Goal: Information Seeking & Learning: Learn about a topic

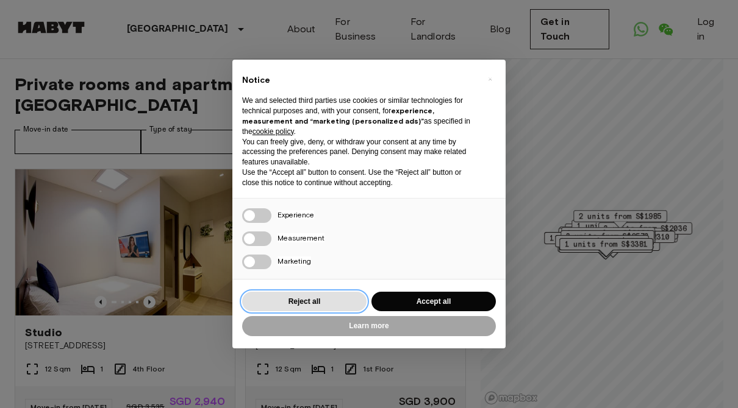
click at [282, 299] on button "Reject all" at bounding box center [304, 302] width 124 height 20
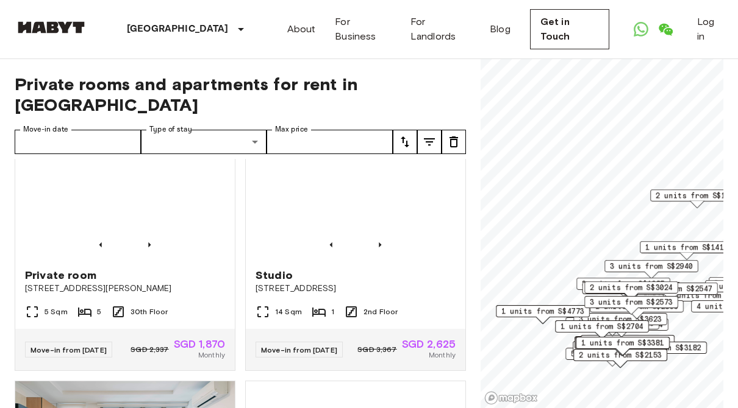
scroll to position [593, 0]
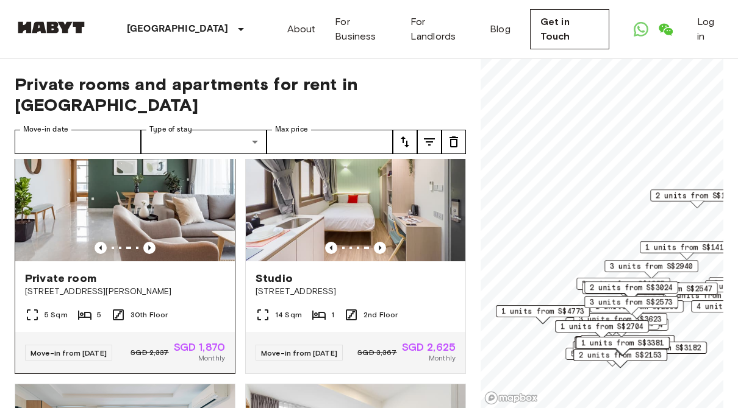
click at [143, 369] on div "Move-in from [DATE] SGD 2,337 SGD 1,870 Monthly" at bounding box center [124, 352] width 219 height 41
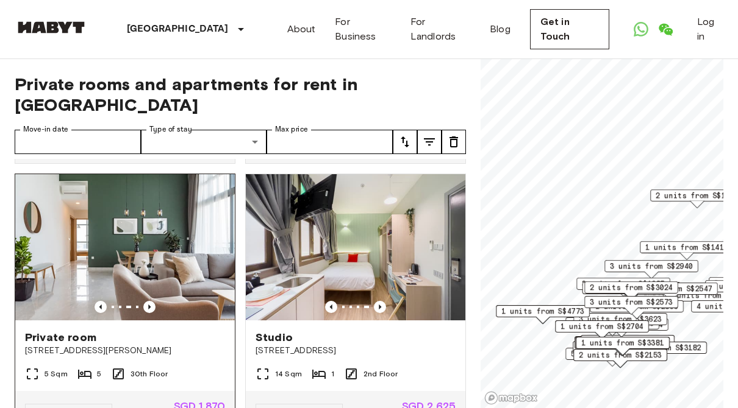
scroll to position [577, 0]
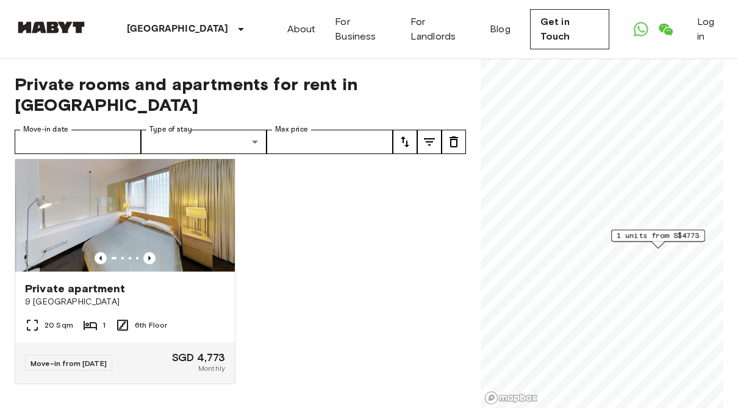
scroll to position [293, 0]
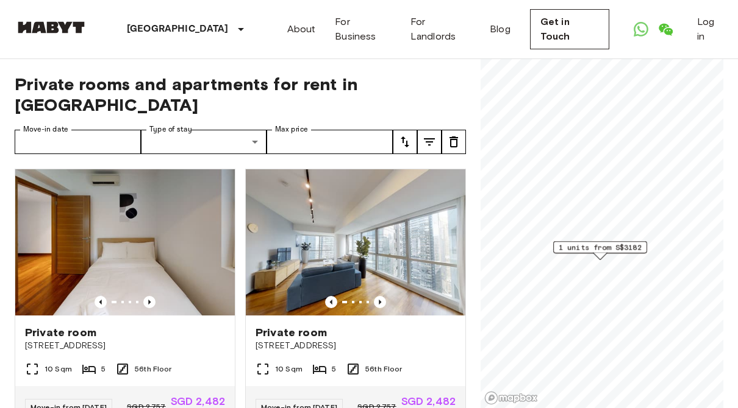
click at [568, 249] on span "1 units from S$3182" at bounding box center [599, 247] width 83 height 11
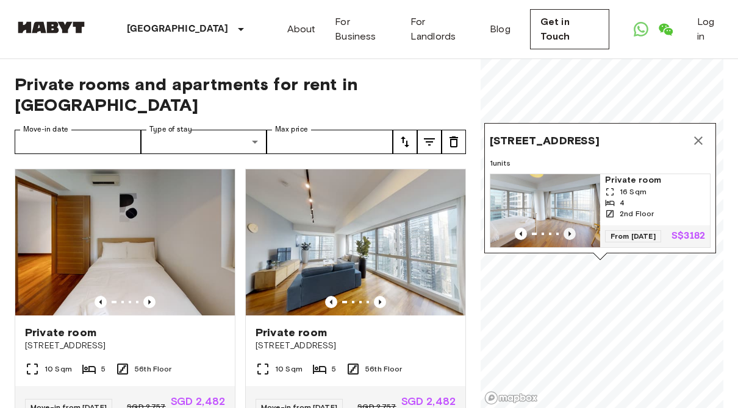
click at [563, 231] on icon "Previous image" at bounding box center [569, 234] width 12 height 12
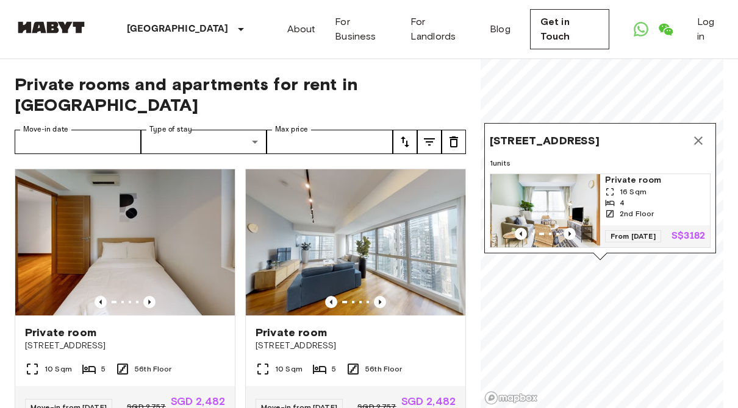
click at [524, 183] on img "Map marker" at bounding box center [547, 210] width 110 height 73
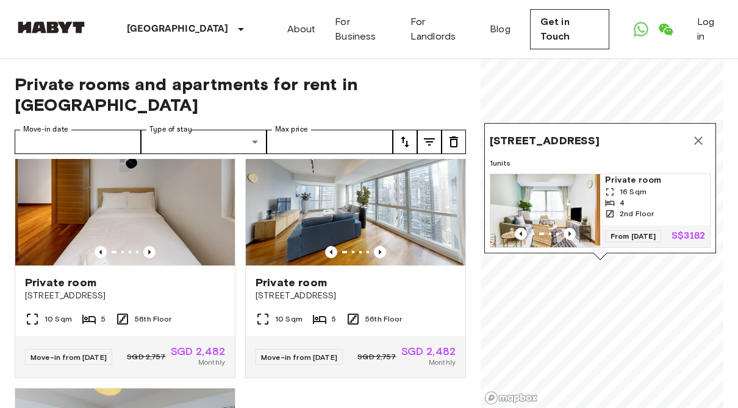
scroll to position [51, 0]
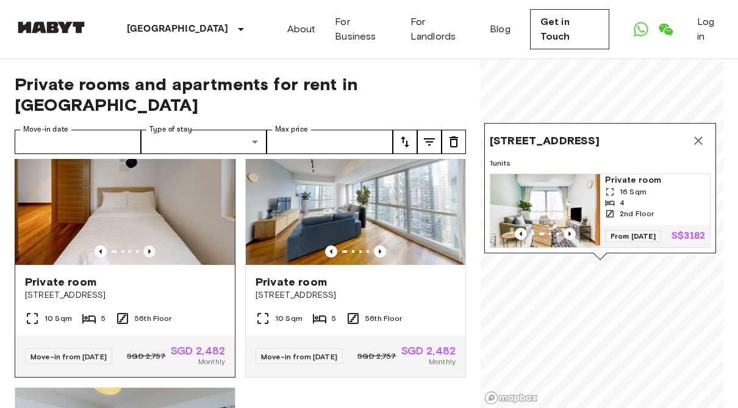
click at [149, 246] on icon "Previous image" at bounding box center [149, 252] width 12 height 12
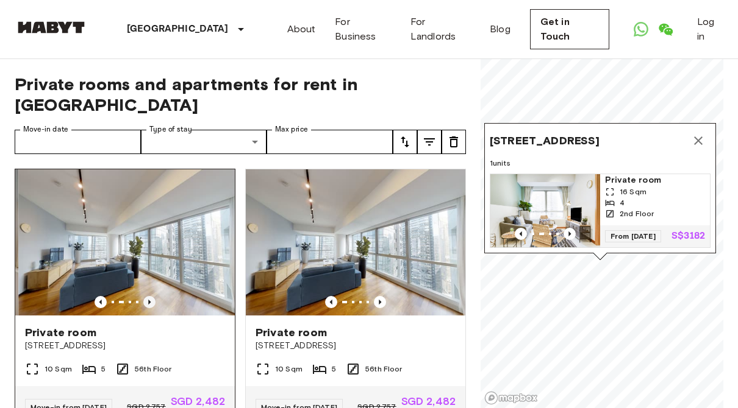
scroll to position [0, 0]
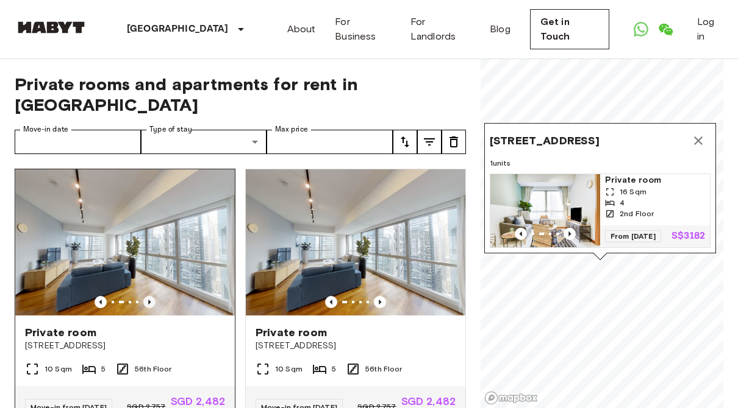
click at [148, 296] on icon "Previous image" at bounding box center [149, 302] width 12 height 12
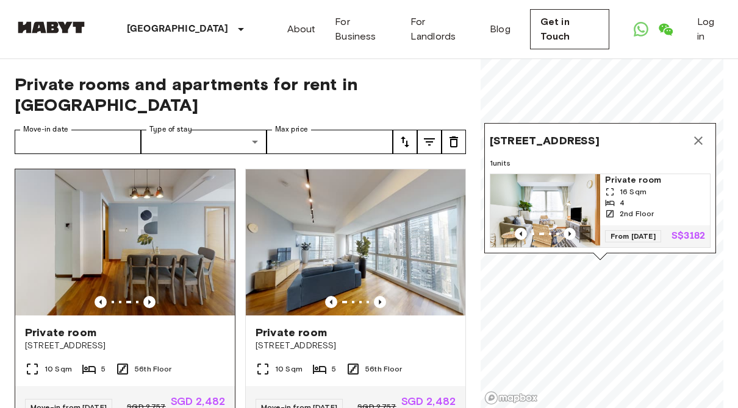
click at [144, 288] on img at bounding box center [124, 242] width 219 height 146
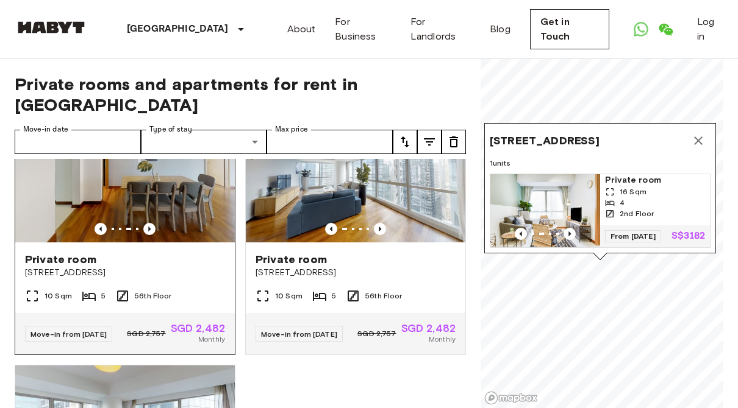
scroll to position [101, 0]
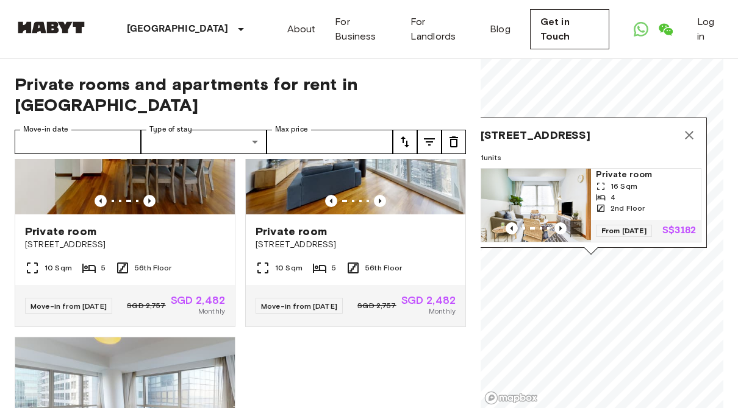
click at [691, 131] on button "Map marker" at bounding box center [689, 135] width 24 height 24
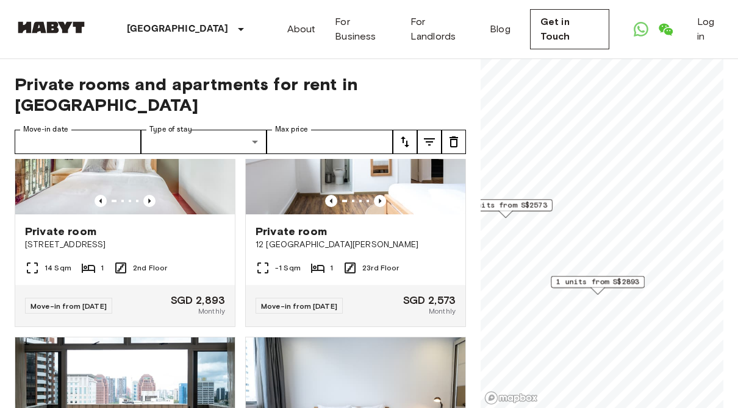
click at [558, 278] on span "1 units from S$2893" at bounding box center [597, 282] width 83 height 11
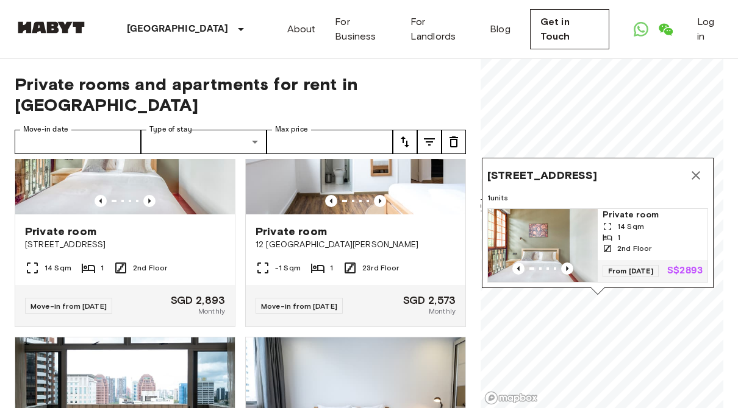
click at [540, 234] on img "Map marker" at bounding box center [543, 245] width 110 height 73
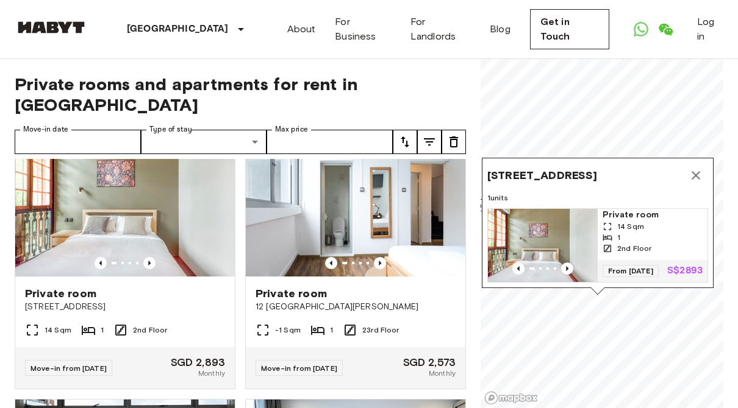
scroll to position [11, 0]
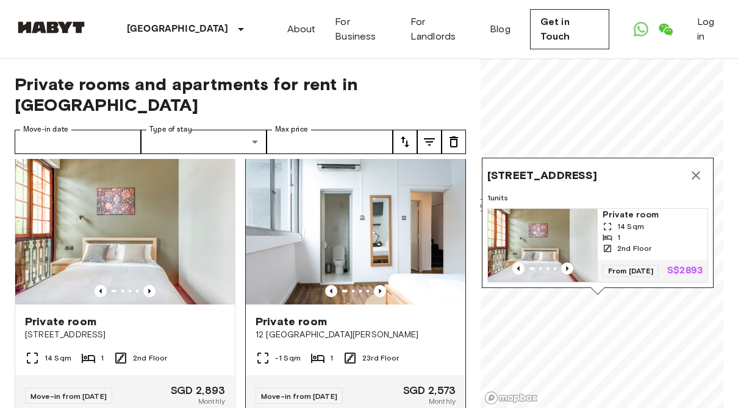
click at [318, 204] on img at bounding box center [355, 231] width 219 height 146
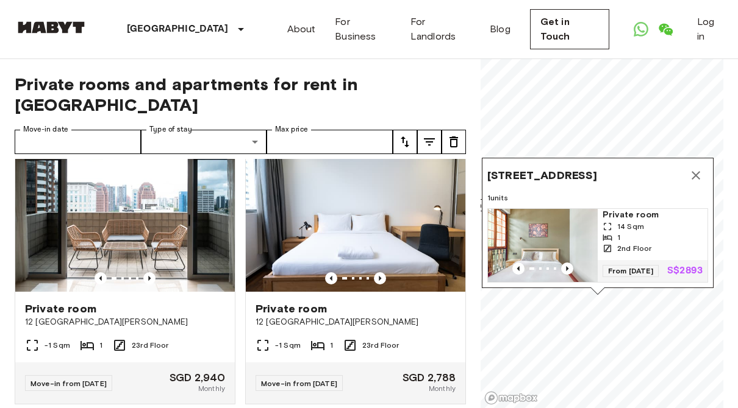
scroll to position [293, 0]
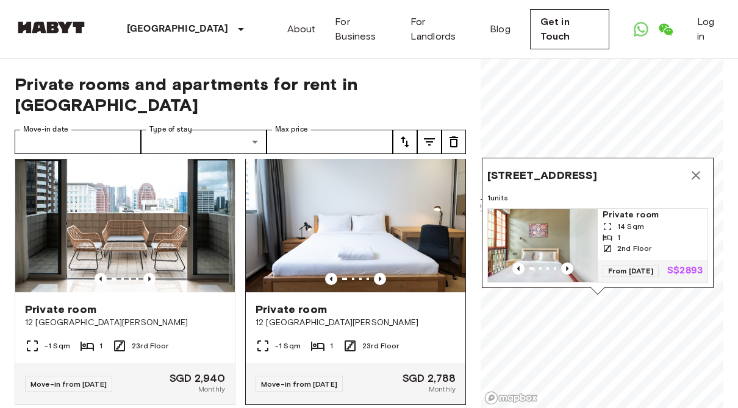
click at [376, 266] on img at bounding box center [355, 219] width 219 height 146
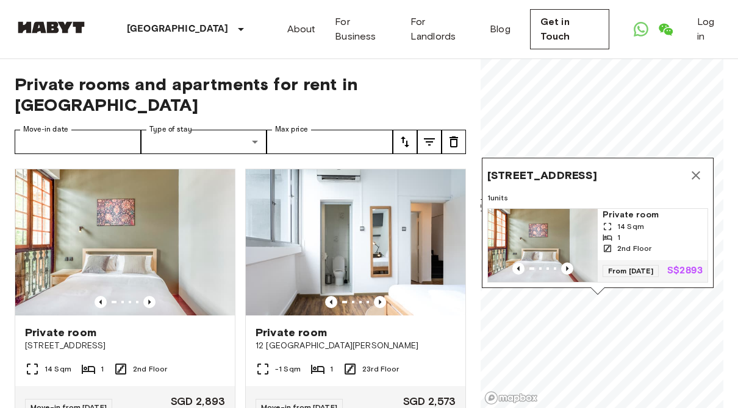
scroll to position [0, 0]
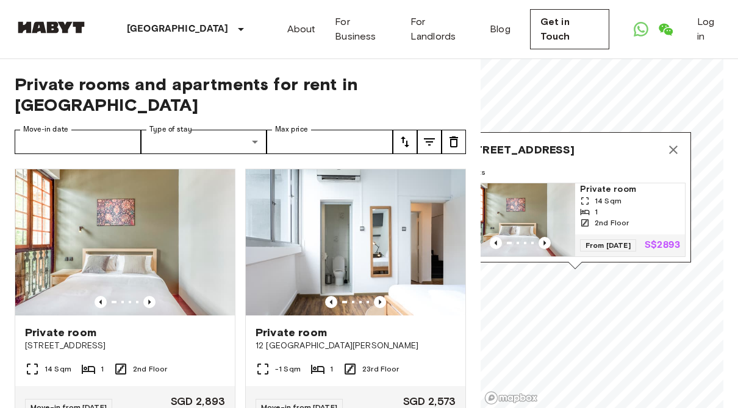
click at [672, 143] on icon "Map marker" at bounding box center [673, 150] width 15 height 15
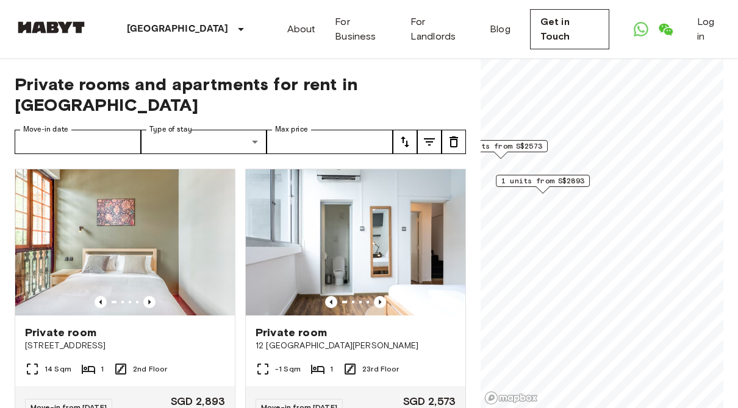
click at [544, 182] on span "1 units from S$2893" at bounding box center [542, 181] width 83 height 11
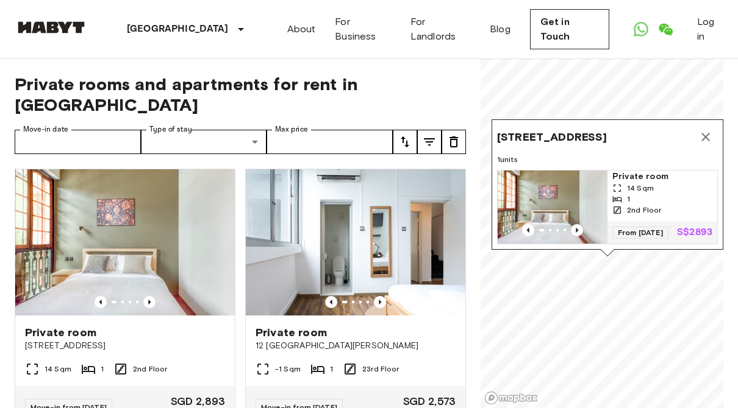
click at [702, 133] on icon "Map marker" at bounding box center [705, 137] width 9 height 9
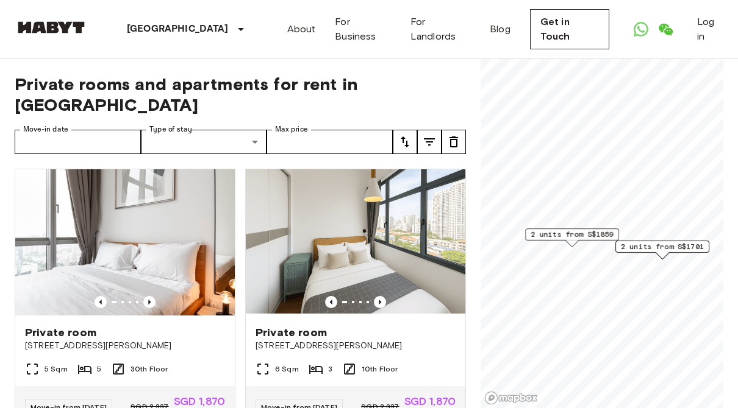
click at [549, 239] on span "2 units from S$1859" at bounding box center [571, 234] width 83 height 11
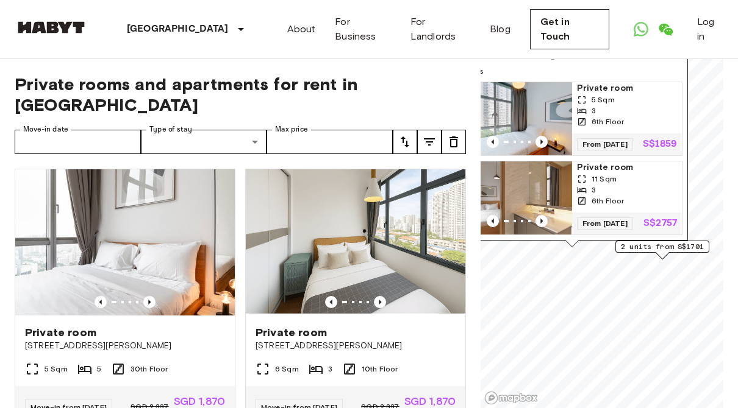
click at [528, 98] on img "Map marker" at bounding box center [517, 118] width 110 height 73
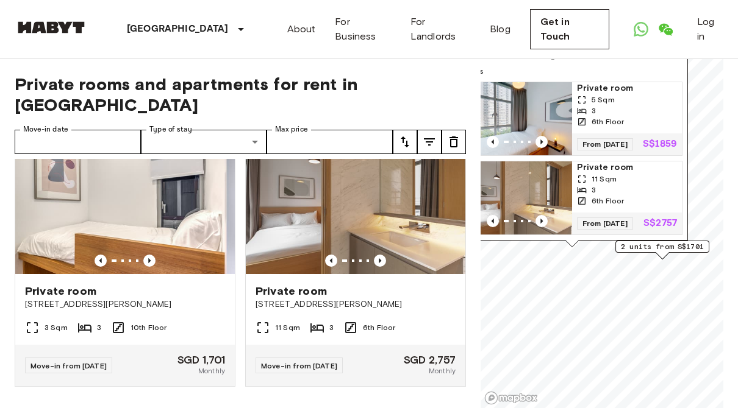
scroll to position [579, 0]
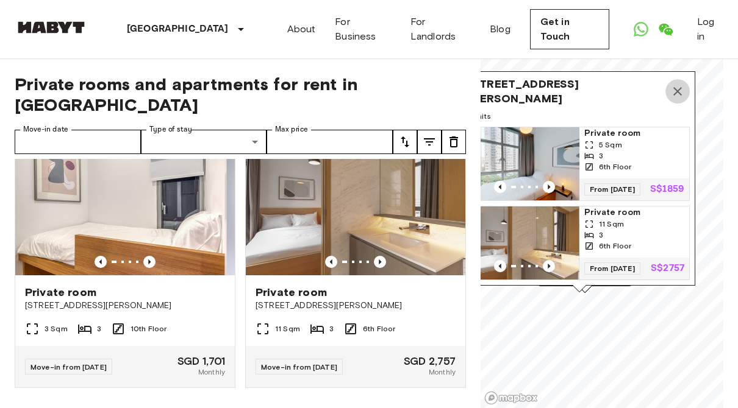
click at [677, 93] on button "Map marker" at bounding box center [677, 91] width 24 height 24
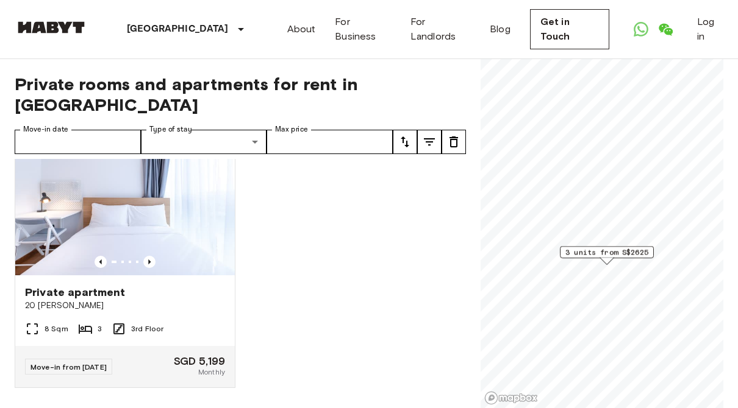
scroll to position [310, 0]
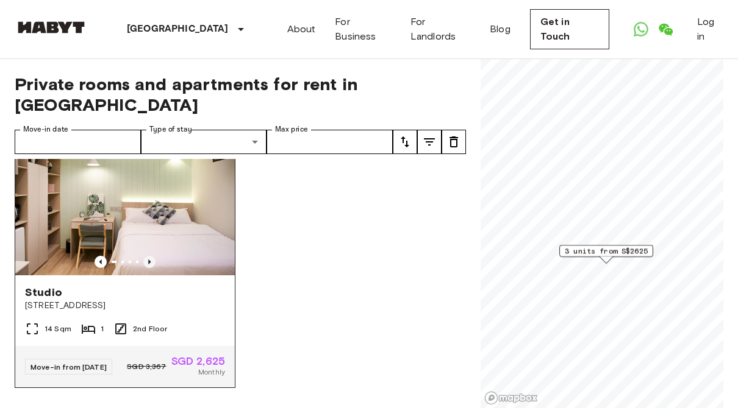
click at [151, 256] on icon "Previous image" at bounding box center [149, 262] width 12 height 12
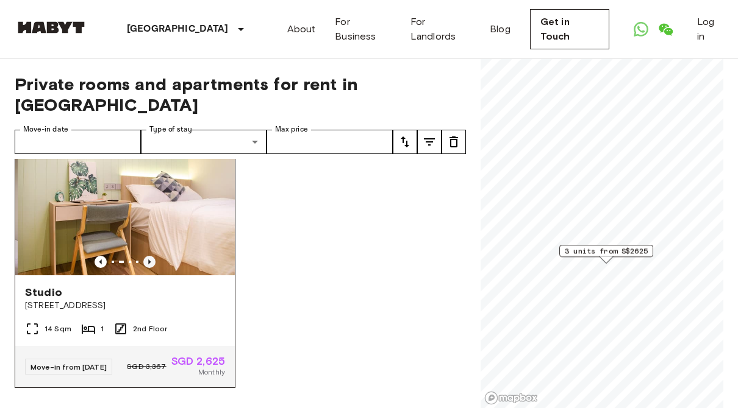
click at [151, 256] on icon "Previous image" at bounding box center [149, 262] width 12 height 12
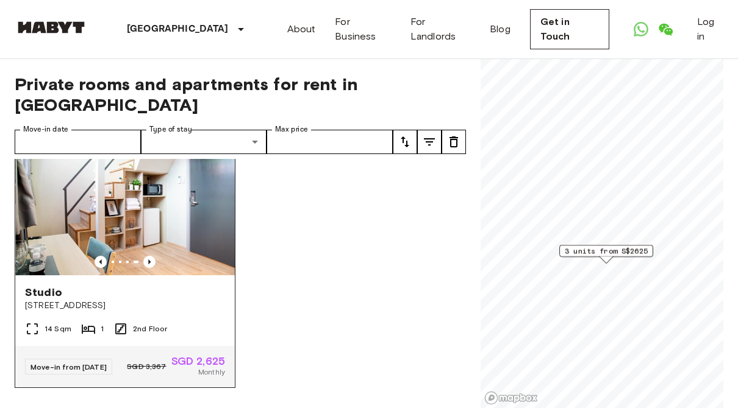
click at [76, 188] on img at bounding box center [125, 202] width 219 height 146
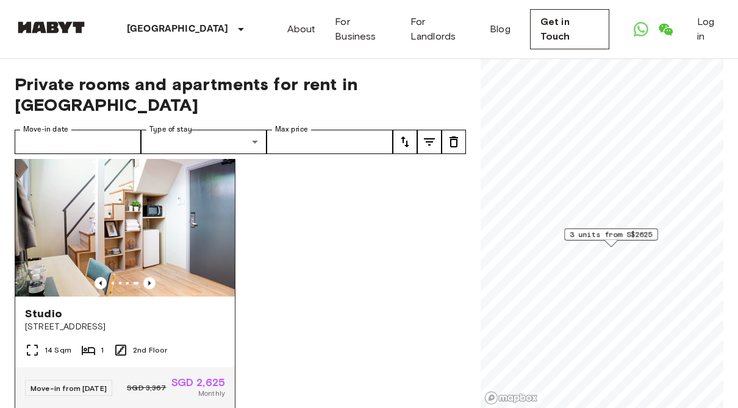
scroll to position [289, 0]
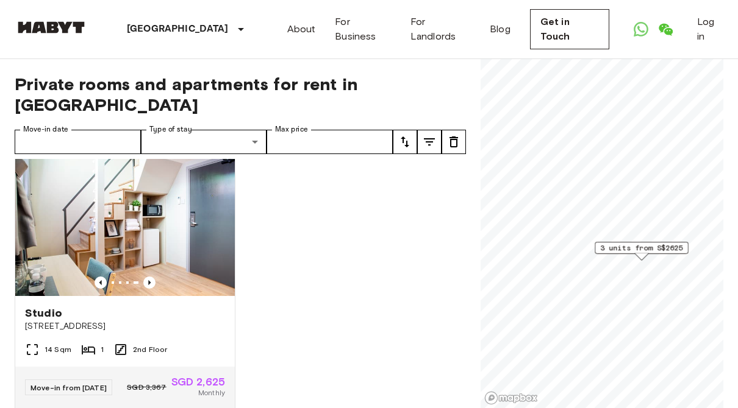
click at [609, 249] on span "3 units from S$2625" at bounding box center [641, 248] width 83 height 11
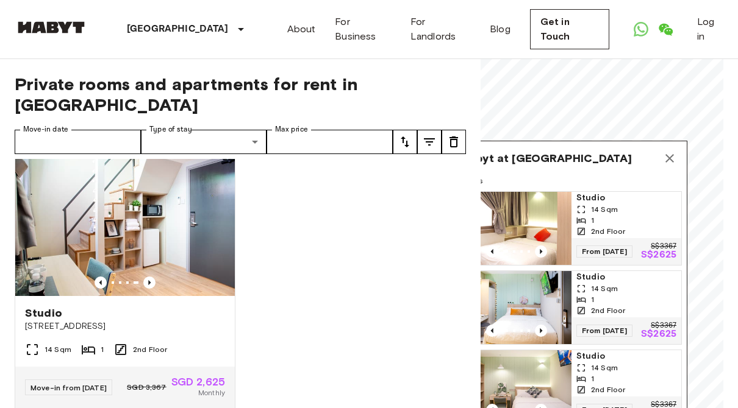
click at [675, 151] on icon "Map marker" at bounding box center [669, 158] width 15 height 15
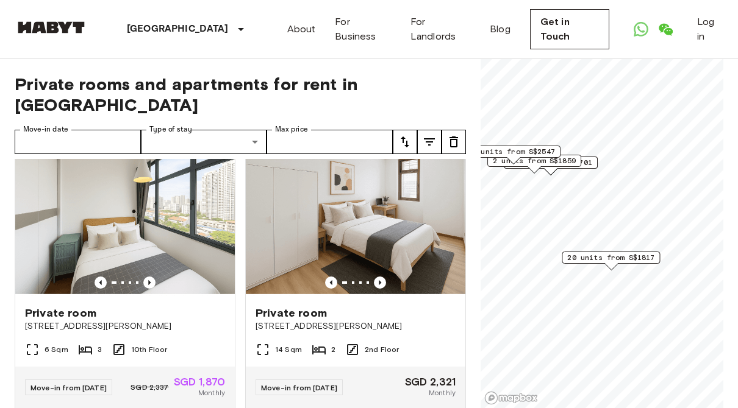
click at [589, 262] on span "20 units from S$1817" at bounding box center [610, 257] width 87 height 11
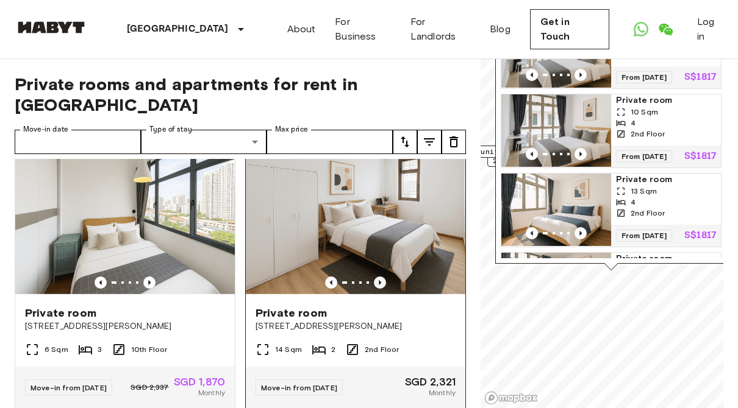
click at [381, 277] on icon "Previous image" at bounding box center [380, 283] width 12 height 12
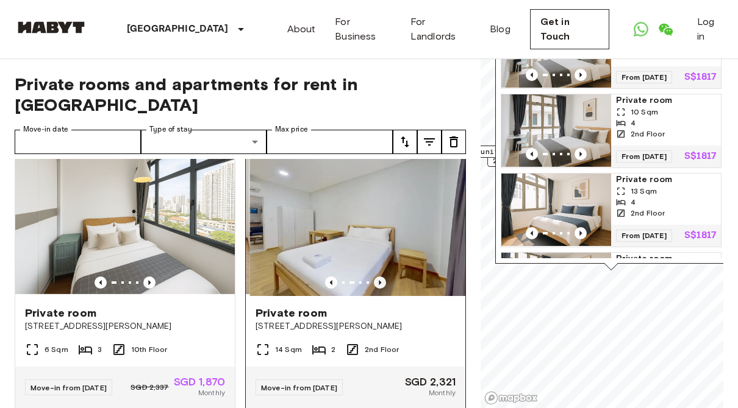
click at [383, 277] on icon "Previous image" at bounding box center [380, 283] width 12 height 12
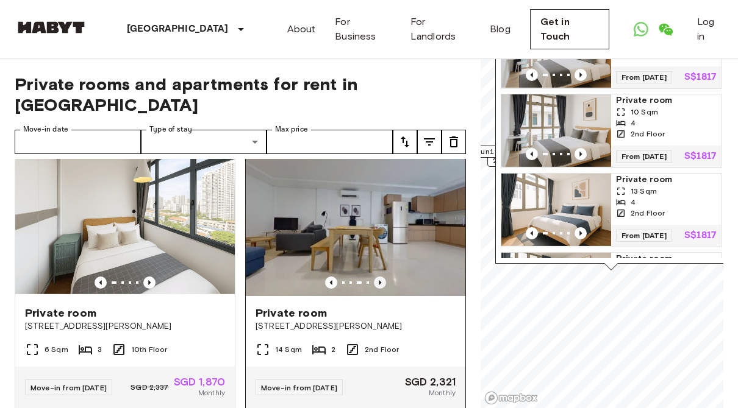
click at [377, 277] on icon "Previous image" at bounding box center [380, 283] width 12 height 12
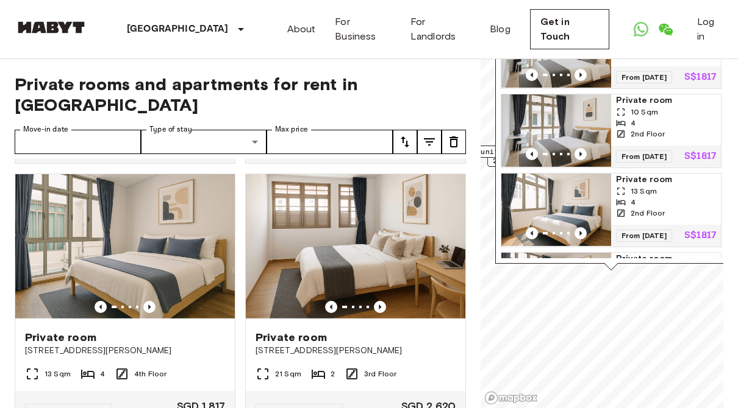
scroll to position [3229, 0]
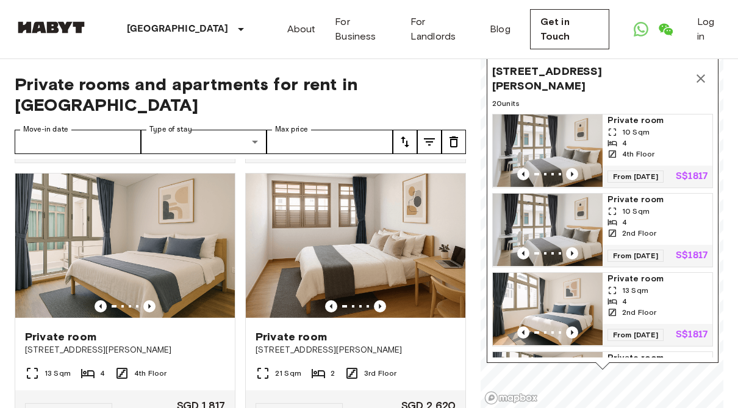
click at [694, 83] on icon "Map marker" at bounding box center [700, 78] width 15 height 15
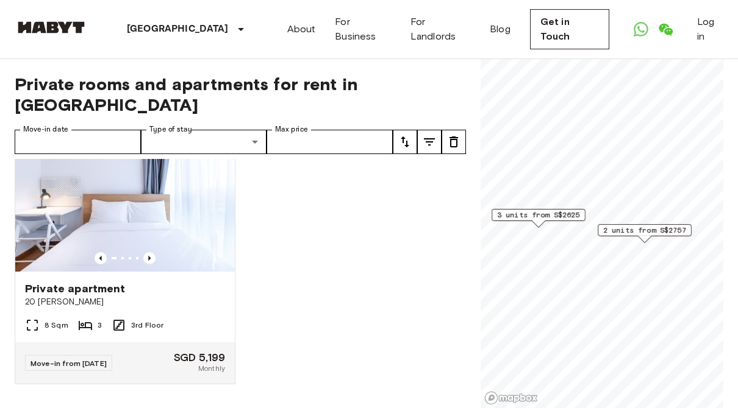
scroll to position [579, 0]
